Goal: Check status: Check status

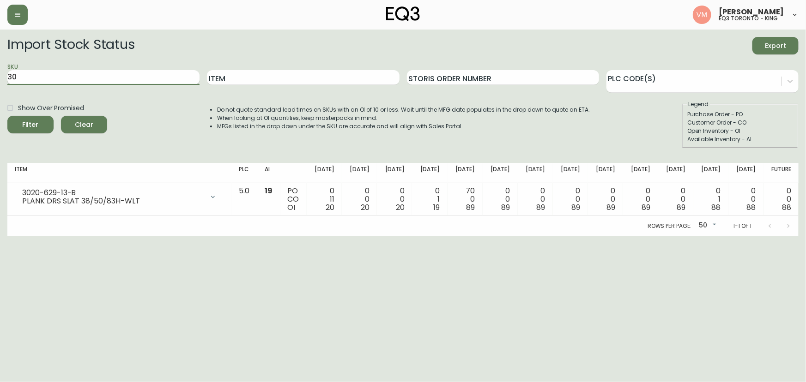
type input "3"
click at [7, 116] on button "Filter" at bounding box center [30, 125] width 46 height 18
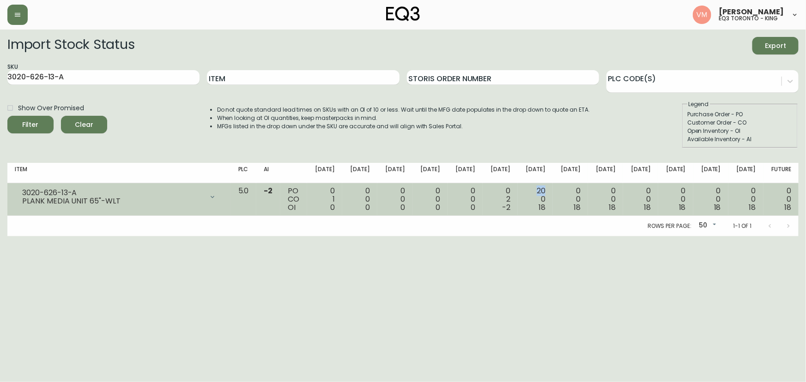
drag, startPoint x: 557, startPoint y: 190, endPoint x: 542, endPoint y: 190, distance: 15.2
click at [542, 190] on td "20 0 18" at bounding box center [535, 199] width 35 height 33
click at [553, 191] on td "20 0 18" at bounding box center [535, 199] width 35 height 33
drag, startPoint x: 545, startPoint y: 191, endPoint x: 552, endPoint y: 190, distance: 6.5
click at [546, 190] on div "20 0 18" at bounding box center [535, 199] width 20 height 25
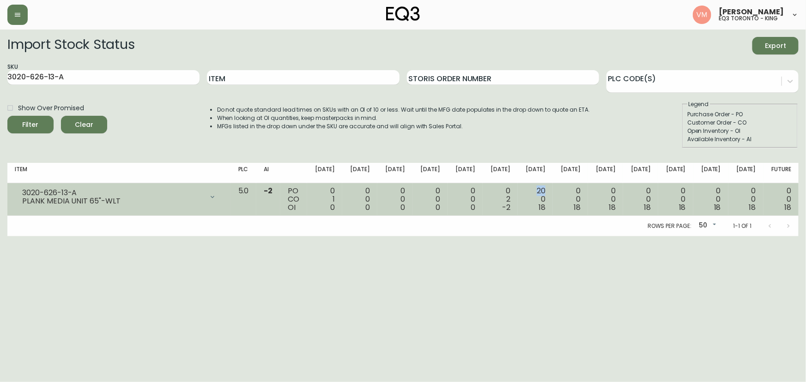
drag, startPoint x: 558, startPoint y: 189, endPoint x: 546, endPoint y: 192, distance: 11.3
click at [546, 192] on td "20 0 18" at bounding box center [535, 199] width 35 height 33
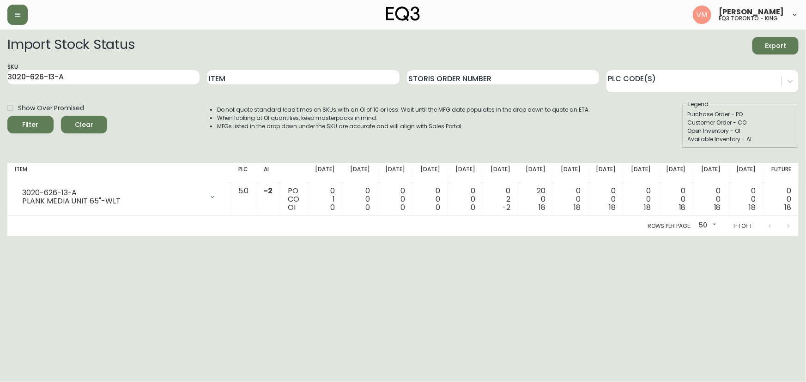
click at [152, 69] on div "SKU 3020-626-13-A" at bounding box center [103, 78] width 192 height 30
click at [147, 79] on input "3020-626-13-A" at bounding box center [103, 77] width 192 height 15
type input "3"
paste input "3020-630-13-B"
click at [7, 116] on button "Filter" at bounding box center [30, 125] width 46 height 18
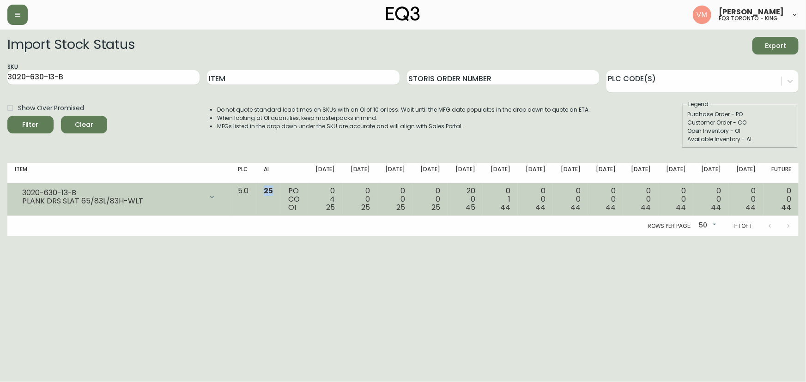
drag, startPoint x: 291, startPoint y: 188, endPoint x: 282, endPoint y: 190, distance: 9.4
click at [281, 190] on td "25" at bounding box center [268, 199] width 24 height 33
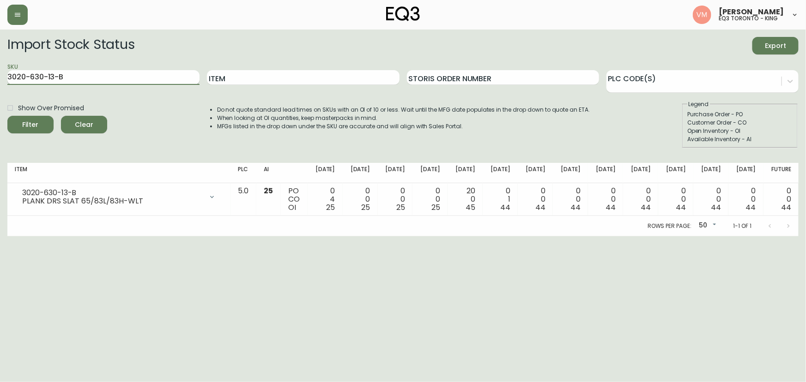
click at [117, 78] on input "3020-630-13-B" at bounding box center [103, 77] width 192 height 15
type input "3"
type input "v"
click at [7, 116] on button "Filter" at bounding box center [30, 125] width 46 height 18
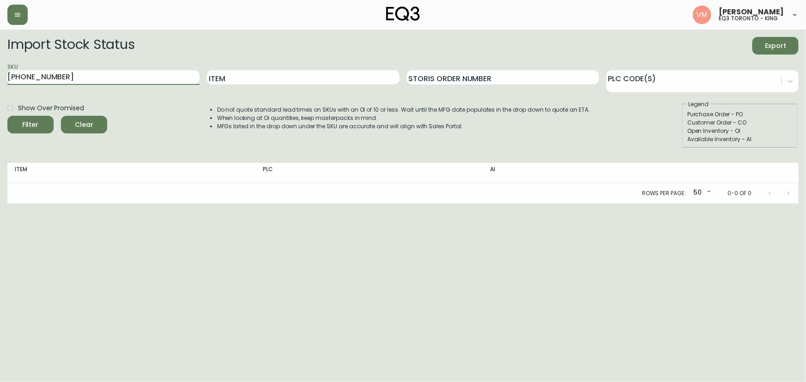
click at [7, 116] on button "Filter" at bounding box center [30, 125] width 46 height 18
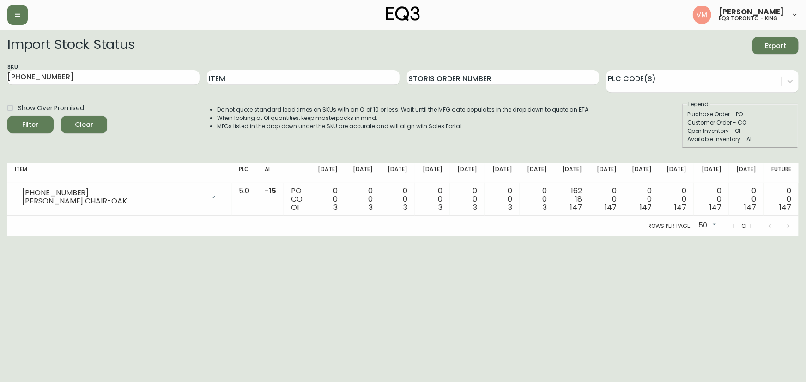
click at [107, 66] on div "SKU [PHONE_NUMBER]" at bounding box center [103, 78] width 192 height 30
click at [105, 76] on input "[PHONE_NUMBER]" at bounding box center [103, 77] width 192 height 15
type input "3"
paste input "[PHONE_NUMBER]"
type input "[PHONE_NUMBER]"
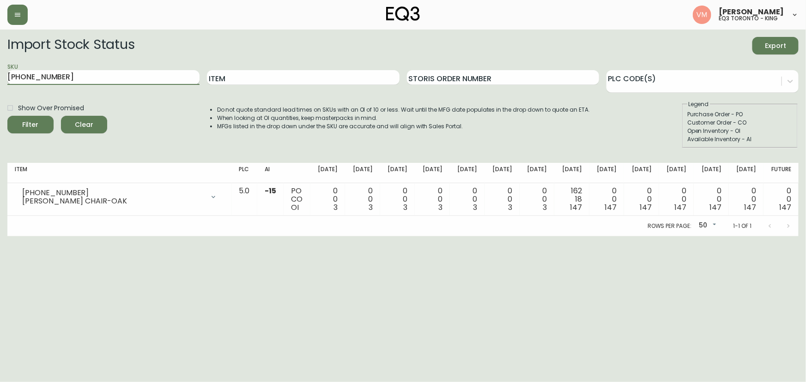
click at [7, 116] on button "Filter" at bounding box center [30, 125] width 46 height 18
